Goal: Task Accomplishment & Management: Manage account settings

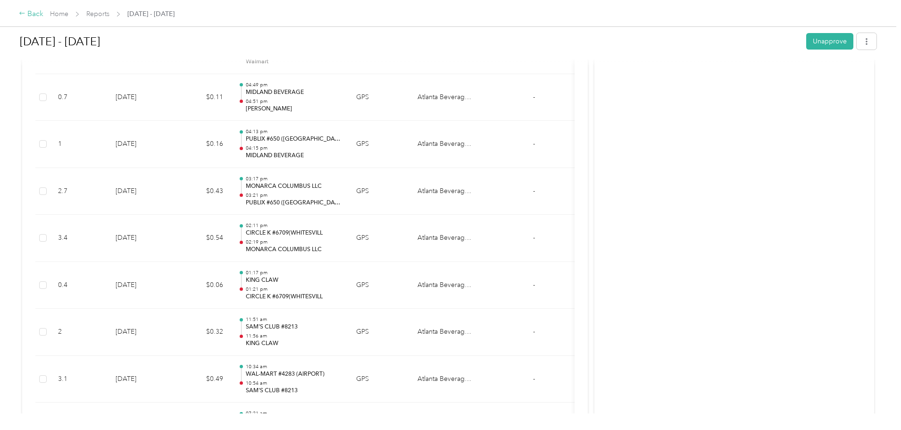
click at [43, 12] on div "Back" at bounding box center [31, 13] width 25 height 11
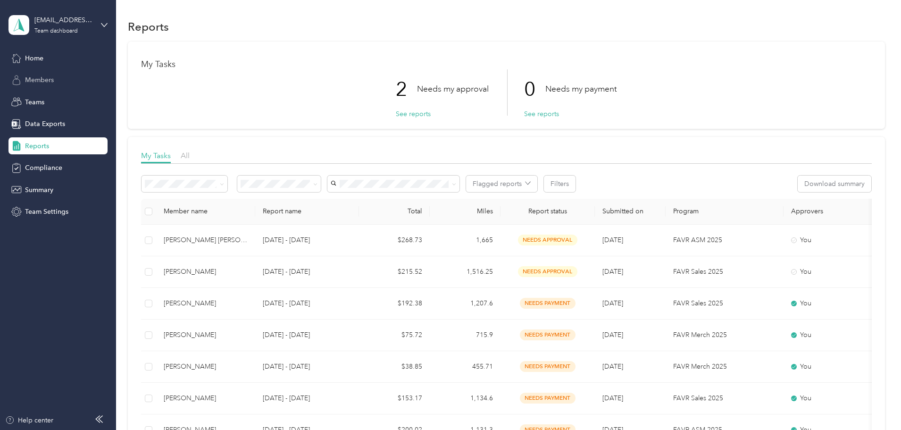
click at [41, 83] on span "Members" at bounding box center [39, 80] width 29 height 10
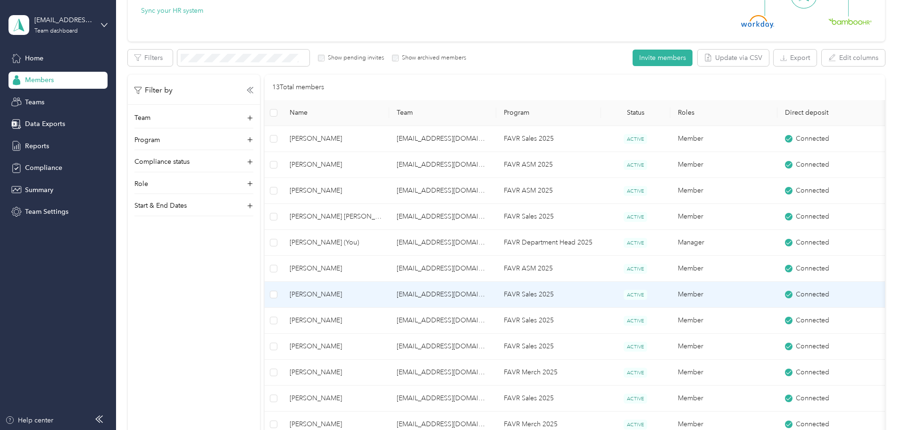
scroll to position [142, 0]
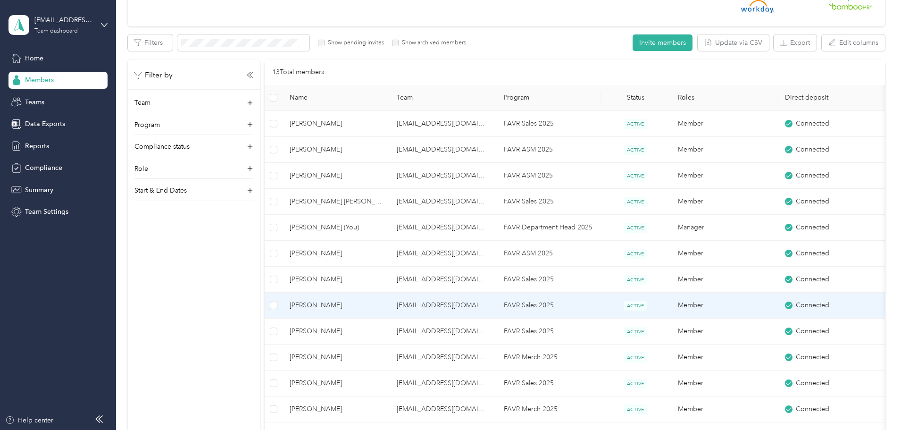
click at [382, 300] on span "[PERSON_NAME]" at bounding box center [336, 305] width 92 height 10
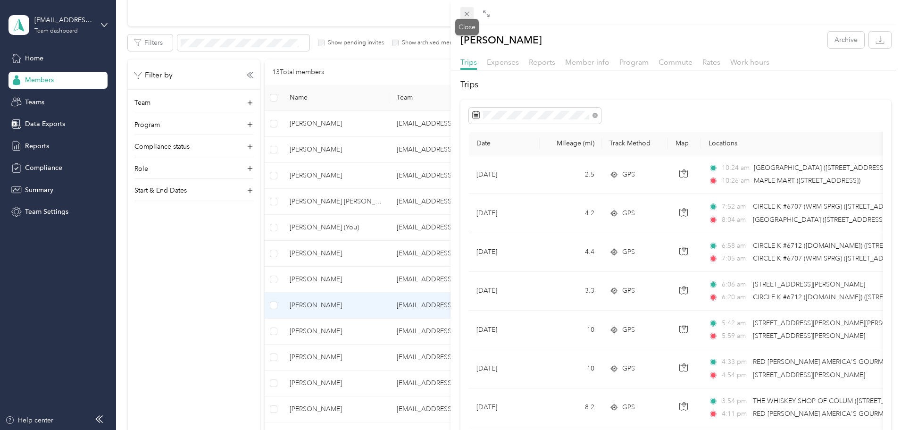
click at [470, 13] on icon at bounding box center [467, 14] width 8 height 8
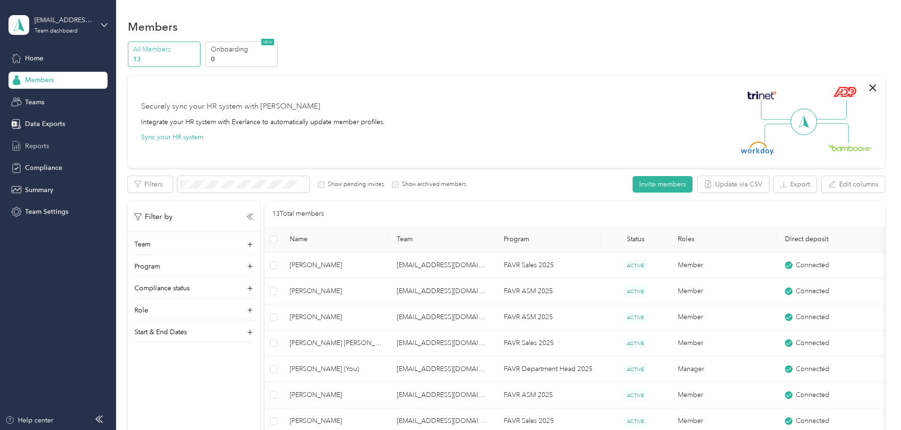
click at [45, 141] on span "Reports" at bounding box center [37, 146] width 24 height 10
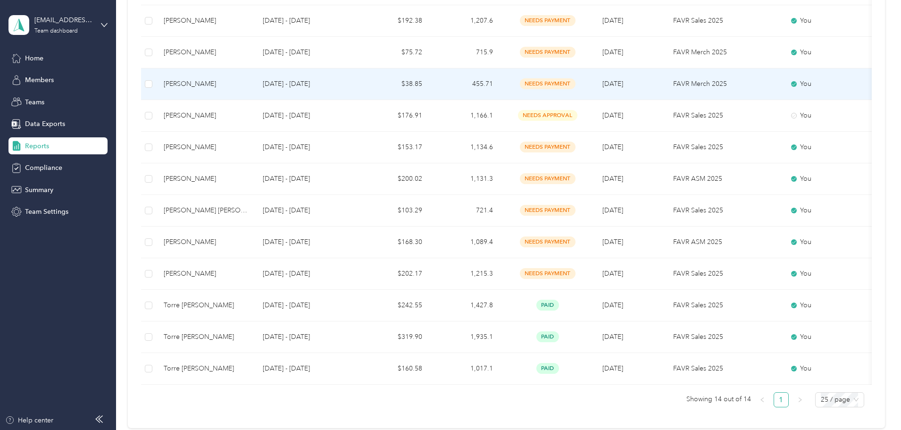
scroll to position [283, 0]
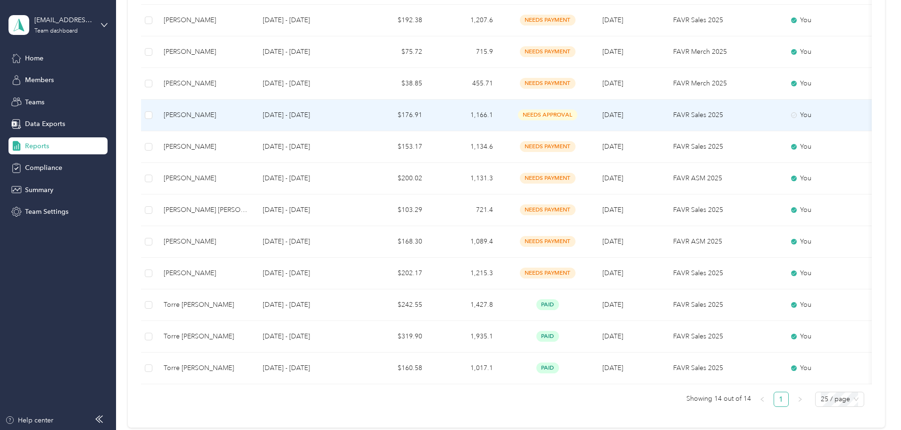
click at [248, 113] on div "[PERSON_NAME]" at bounding box center [206, 115] width 84 height 10
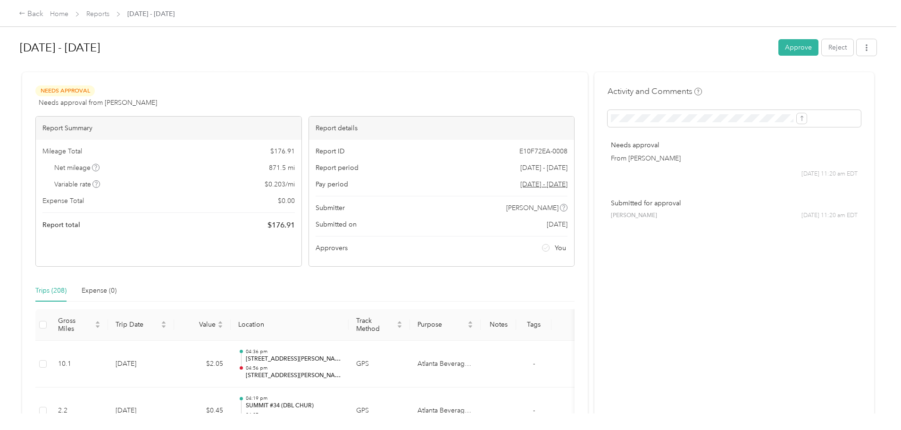
click at [778, 51] on button "Approve" at bounding box center [798, 47] width 40 height 17
